Goal: Task Accomplishment & Management: Manage account settings

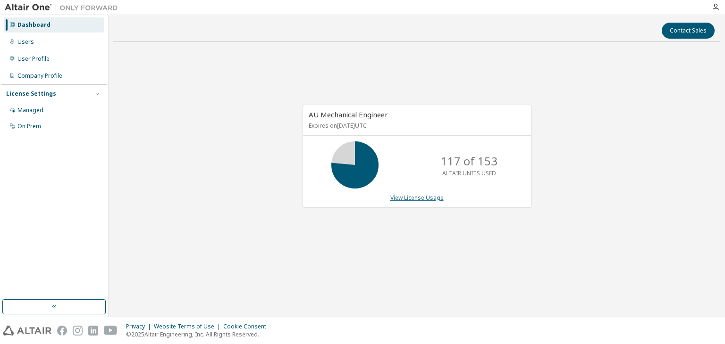
click at [406, 196] on link "View License Usage" at bounding box center [416, 198] width 53 height 8
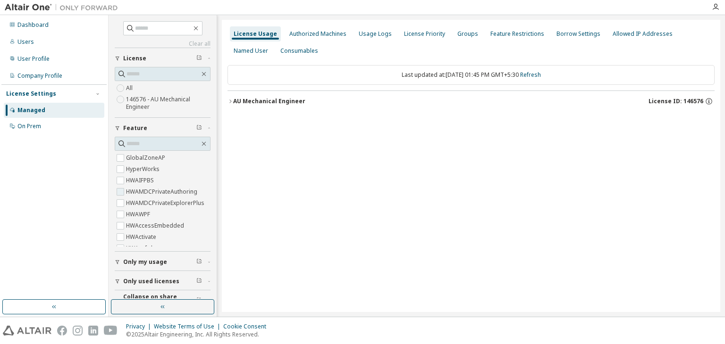
click at [166, 193] on label "HWAMDCPrivateAuthoring" at bounding box center [162, 191] width 73 height 11
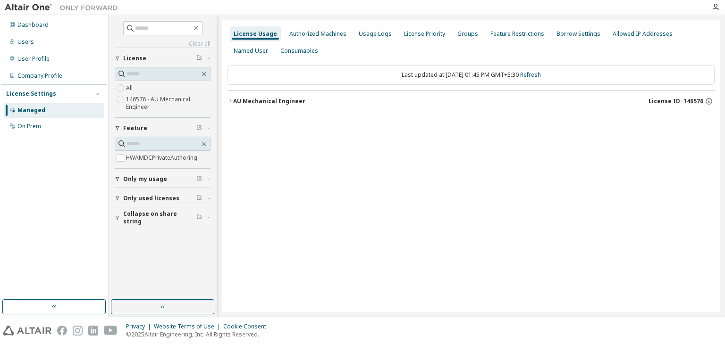
click at [153, 198] on span "Only used licenses" at bounding box center [151, 199] width 56 height 8
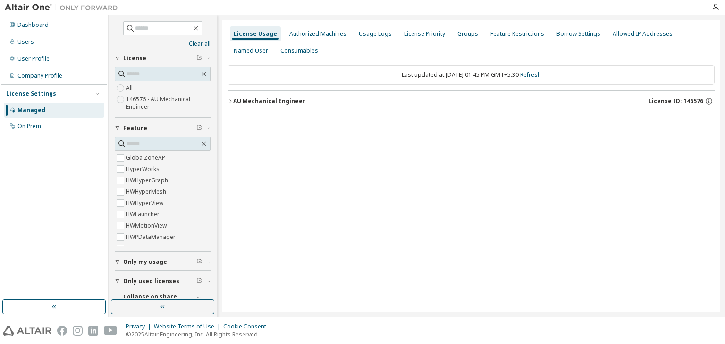
click at [286, 99] on div "AU Mechanical Engineer" at bounding box center [269, 102] width 72 height 8
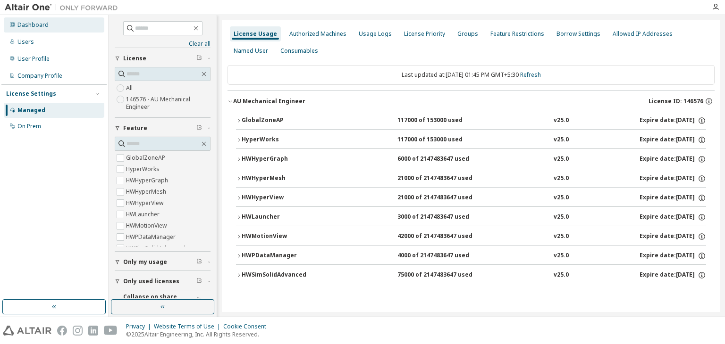
click at [32, 25] on div "Dashboard" at bounding box center [32, 25] width 31 height 8
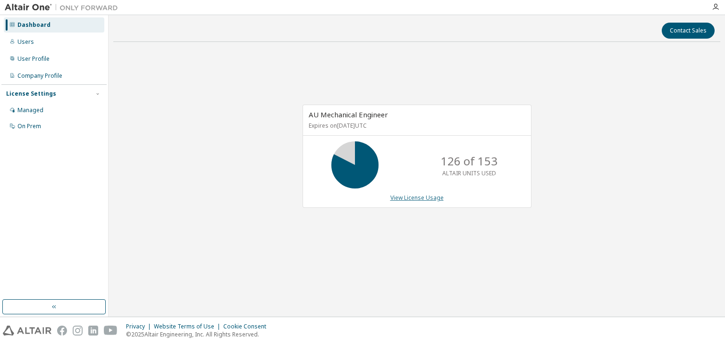
click at [435, 197] on link "View License Usage" at bounding box center [416, 198] width 53 height 8
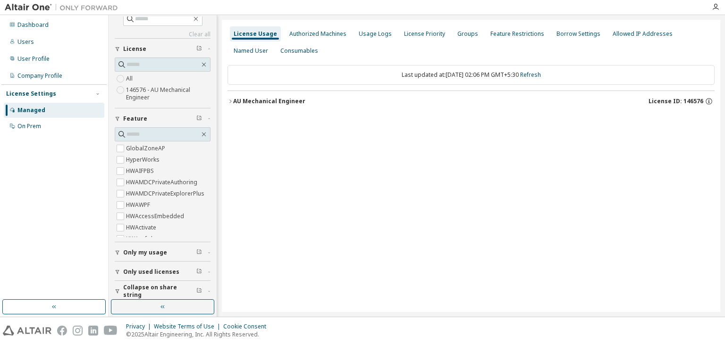
scroll to position [15, 0]
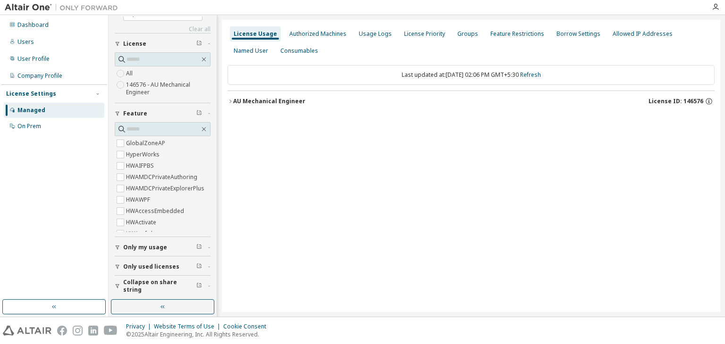
click at [160, 268] on span "Only used licenses" at bounding box center [151, 267] width 56 height 8
click at [251, 99] on div "AU Mechanical Engineer" at bounding box center [269, 102] width 72 height 8
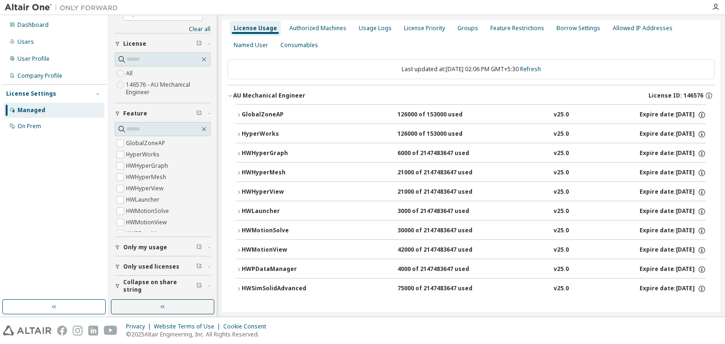
scroll to position [7, 0]
click at [285, 267] on div "HWPDataManager" at bounding box center [284, 269] width 85 height 8
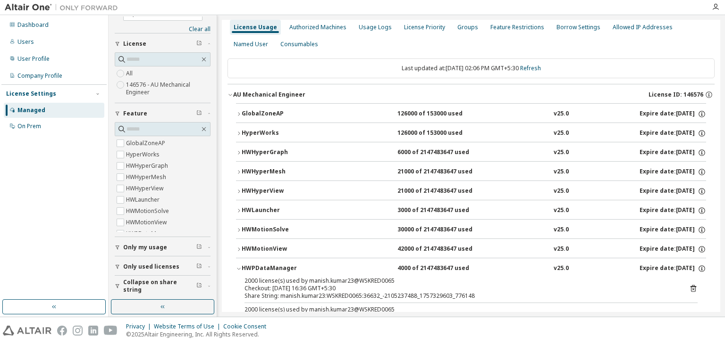
scroll to position [54, 0]
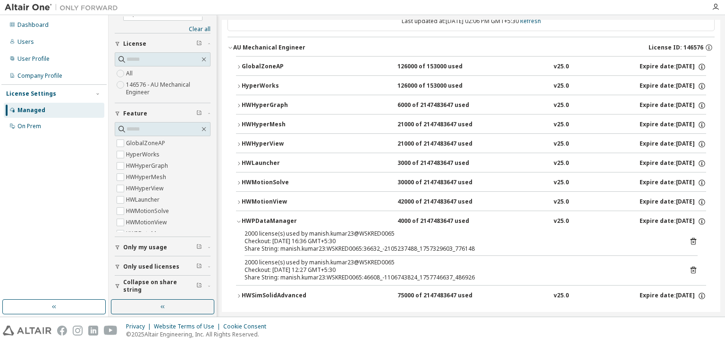
click at [236, 219] on icon "button" at bounding box center [239, 222] width 6 height 6
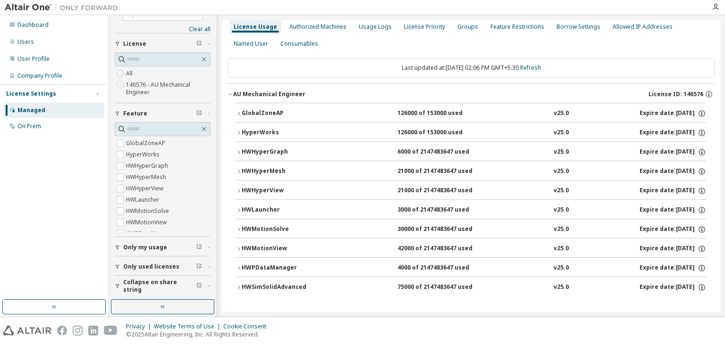
scroll to position [7, 0]
click at [244, 251] on div "HWMotionView" at bounding box center [284, 249] width 85 height 8
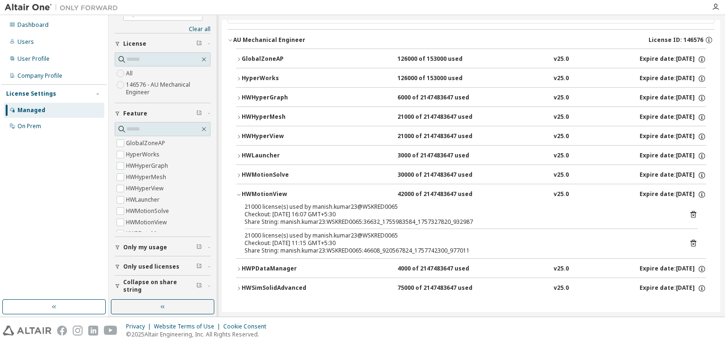
scroll to position [62, 0]
click at [251, 191] on div "HWMotionView" at bounding box center [284, 194] width 85 height 8
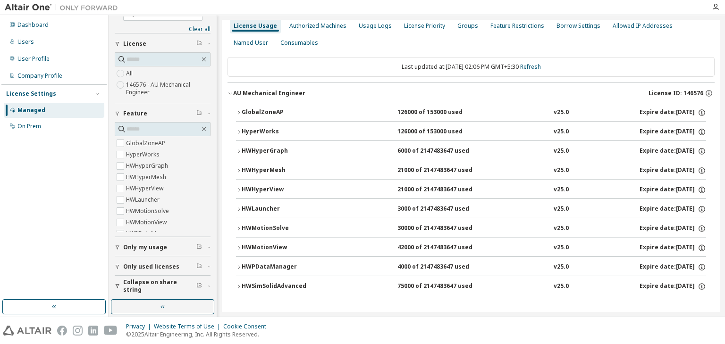
scroll to position [7, 0]
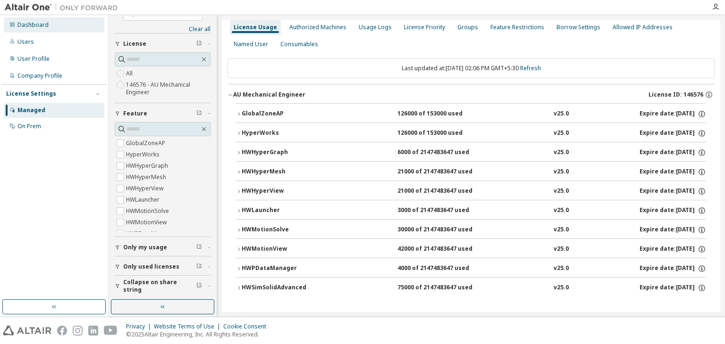
click at [42, 23] on div "Dashboard" at bounding box center [32, 25] width 31 height 8
